Goal: Find specific page/section: Find specific page/section

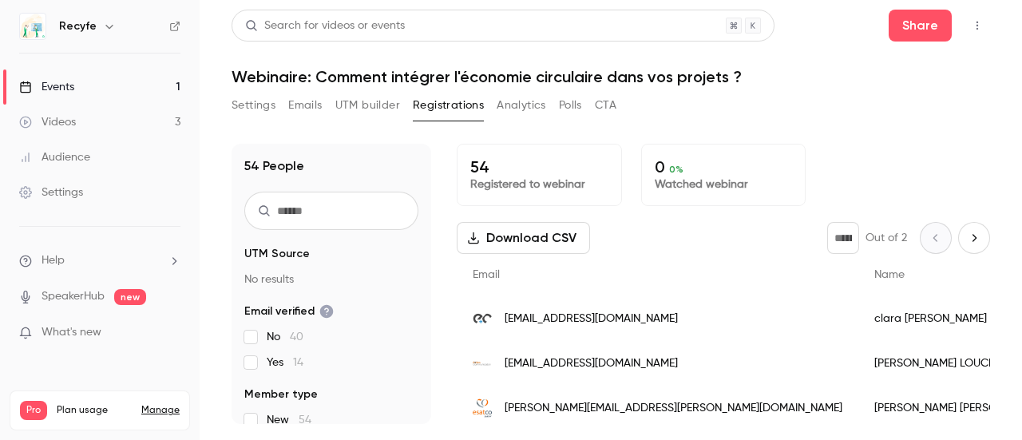
click at [966, 234] on icon "Next page" at bounding box center [975, 238] width 18 height 13
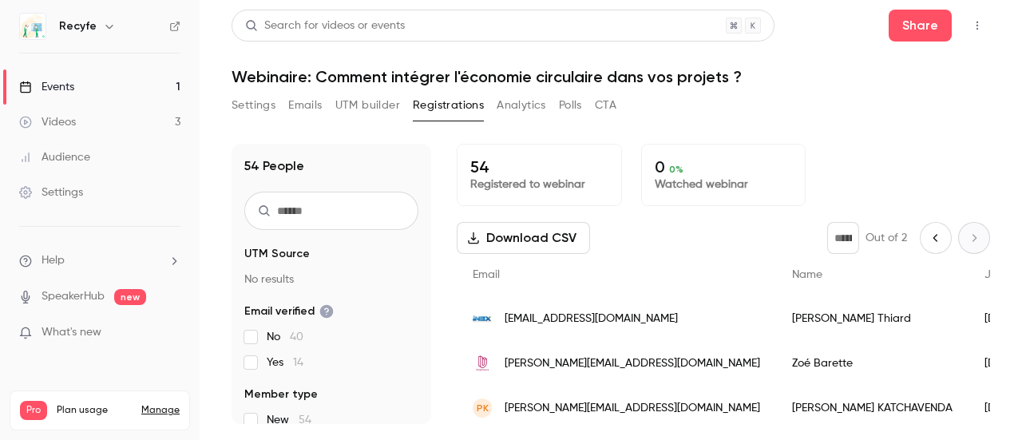
click at [934, 234] on icon "Previous page" at bounding box center [936, 237] width 4 height 7
type input "*"
